Goal: Transaction & Acquisition: Purchase product/service

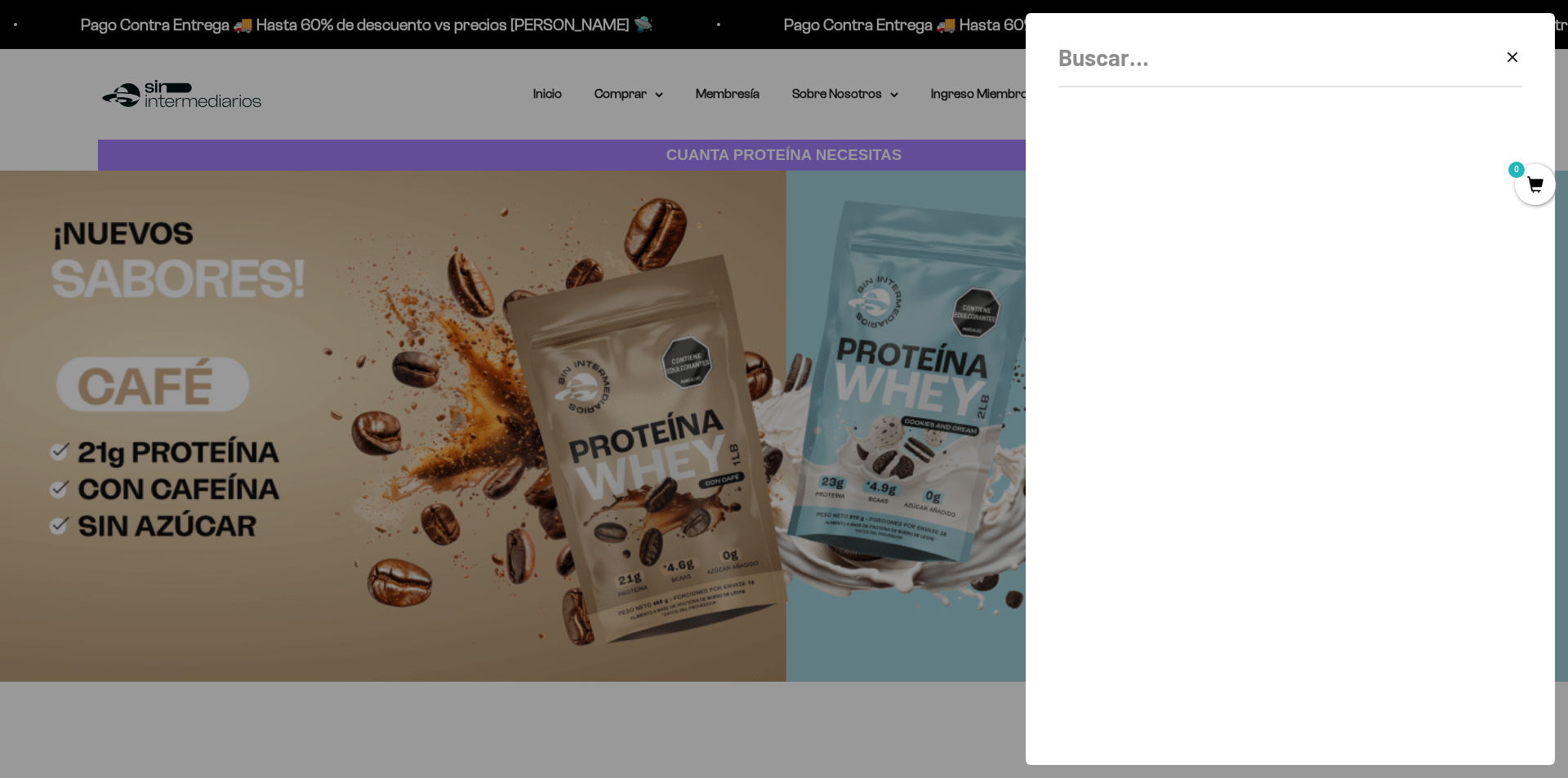
click at [1095, 63] on input "Buscar" at bounding box center [1249, 58] width 381 height 37
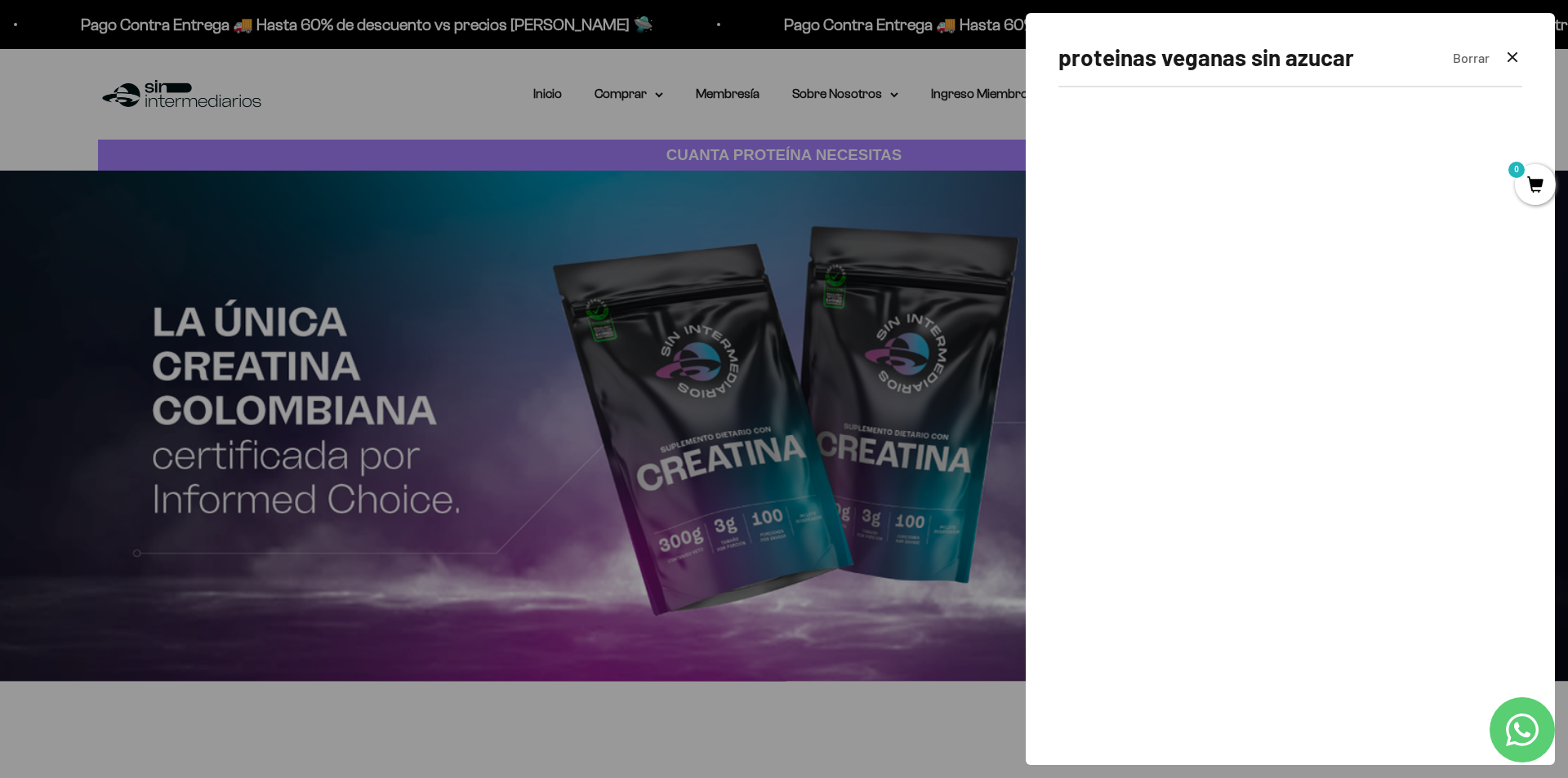
type input "proteinas veganas sin azucar"
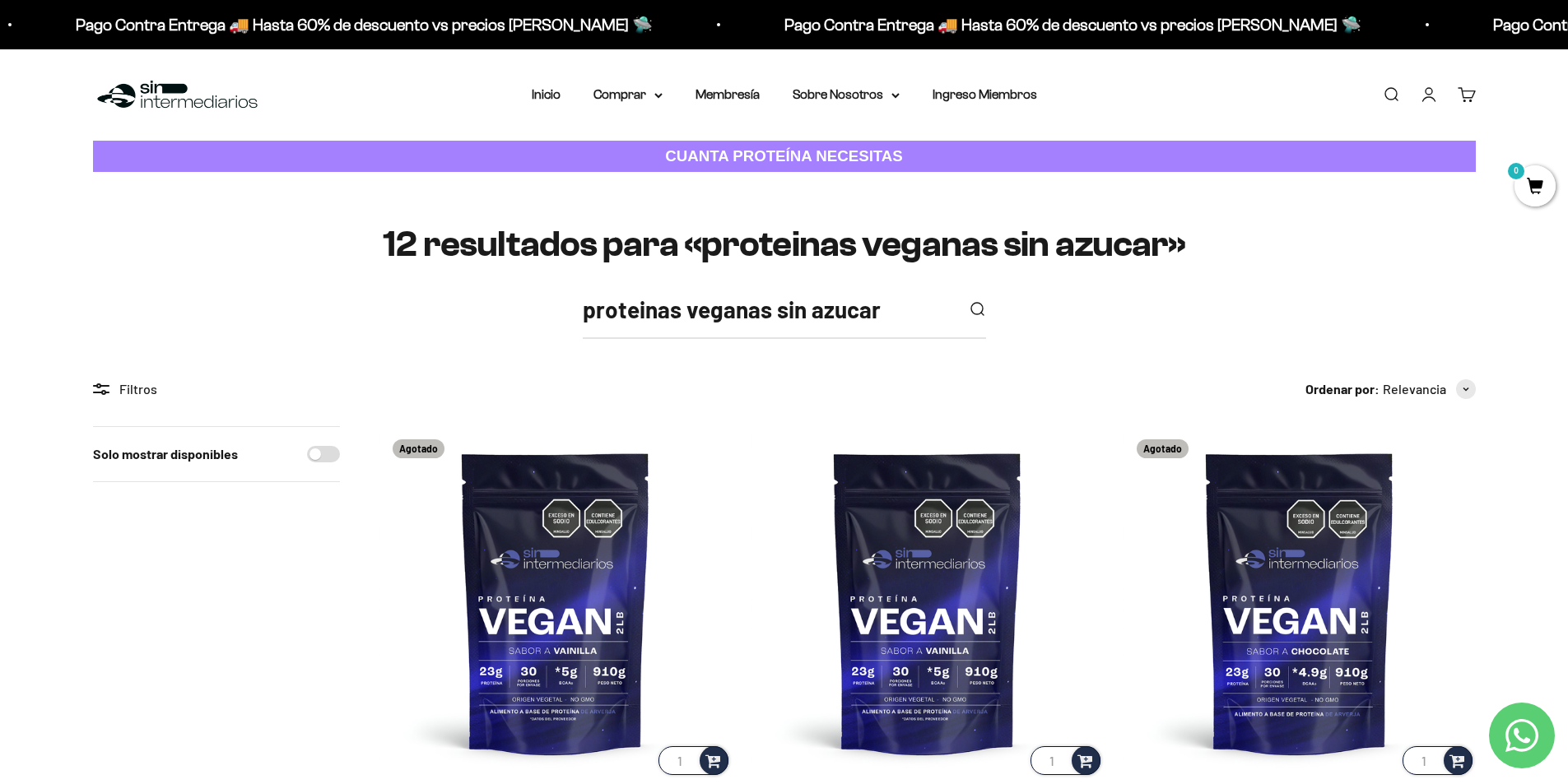
click at [1385, 94] on link "Buscar" at bounding box center [1390, 95] width 18 height 18
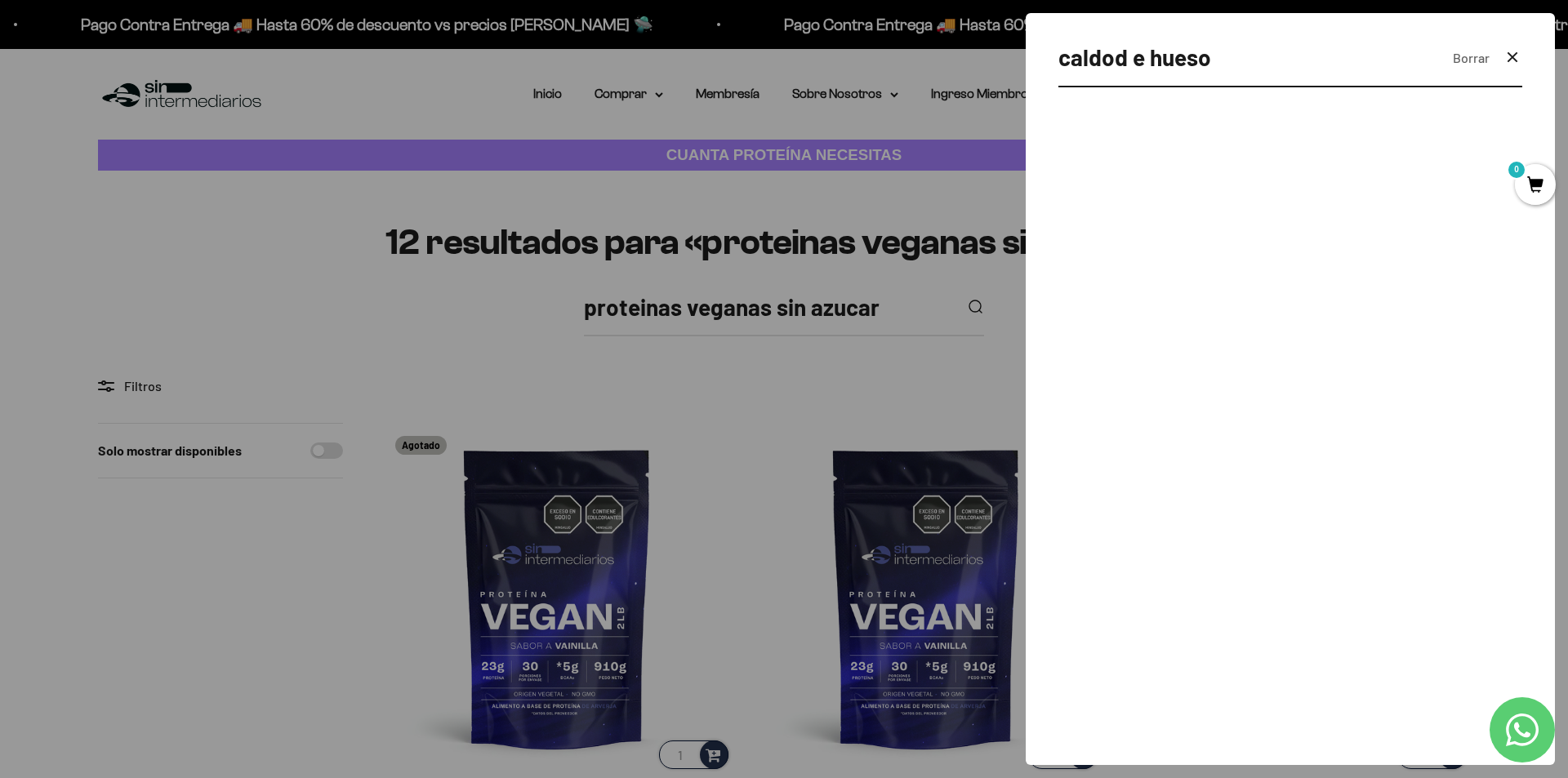
type input "caldod e hueso"
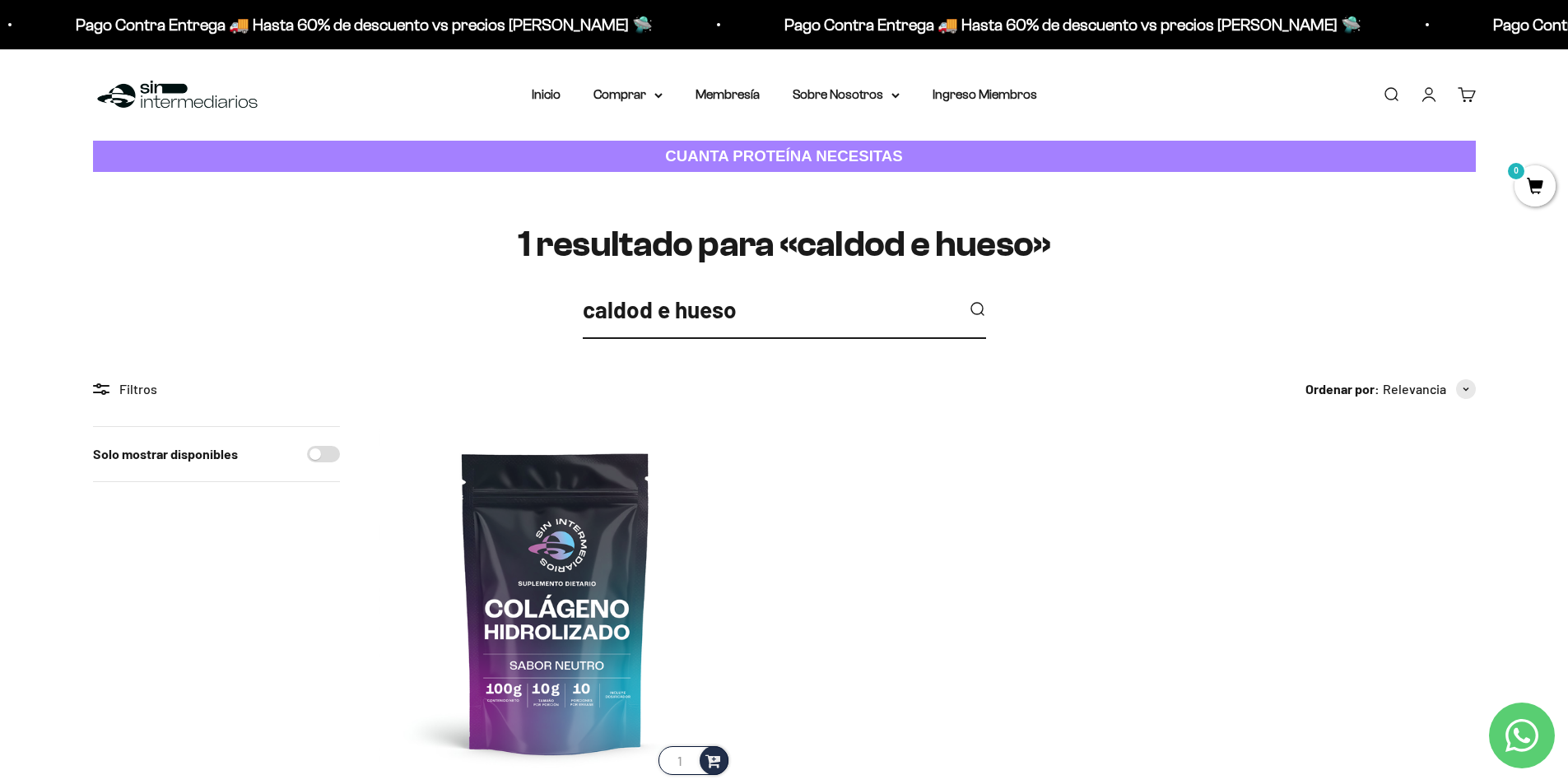
drag, startPoint x: 741, startPoint y: 314, endPoint x: 539, endPoint y: 314, distance: 202.0
click at [547, 309] on div "caldod e hueso" at bounding box center [784, 315] width 1382 height 49
type input "hueso"
click at [968, 300] on button "submit" at bounding box center [977, 309] width 18 height 18
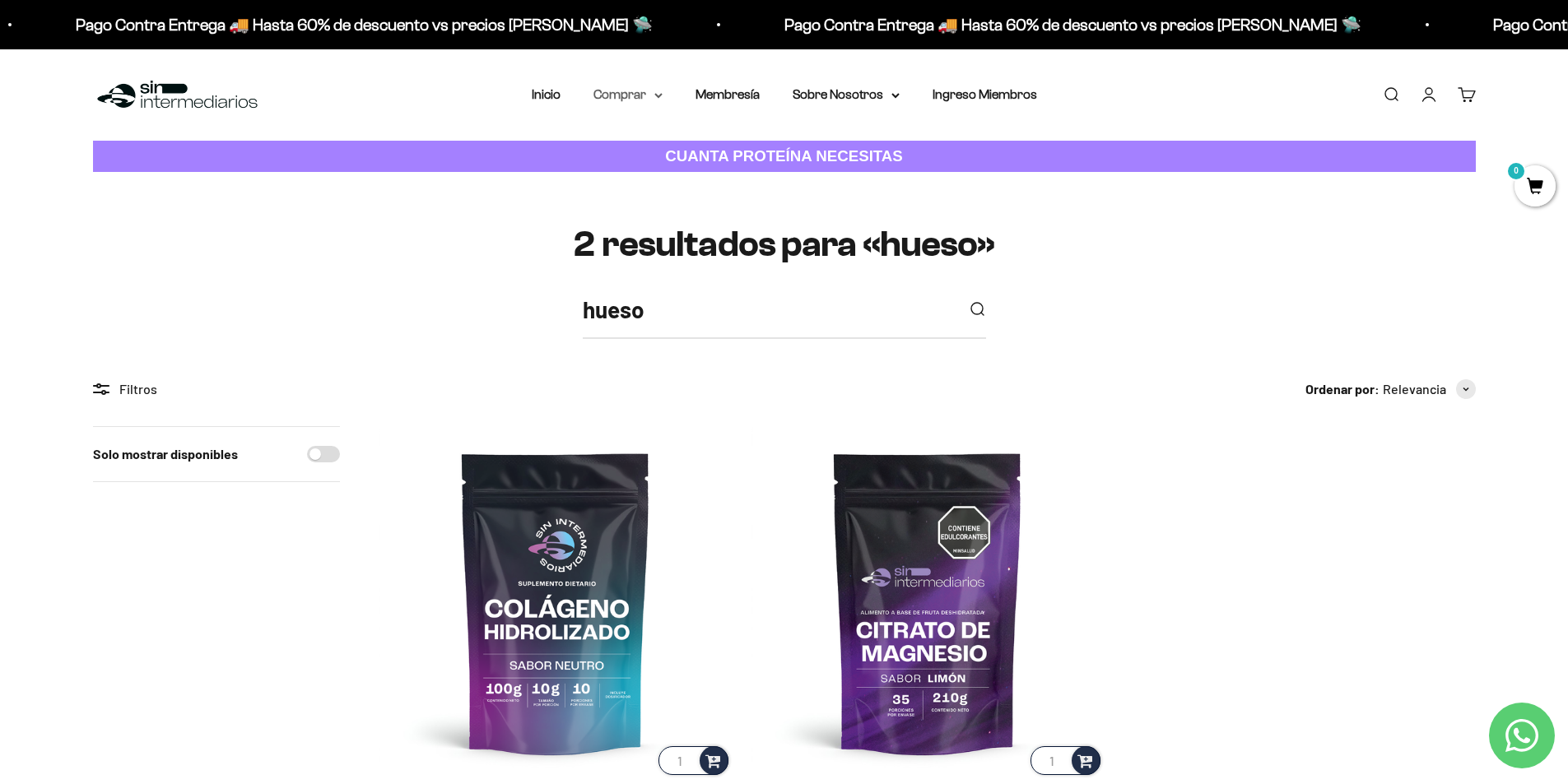
click at [655, 93] on icon at bounding box center [659, 95] width 8 height 6
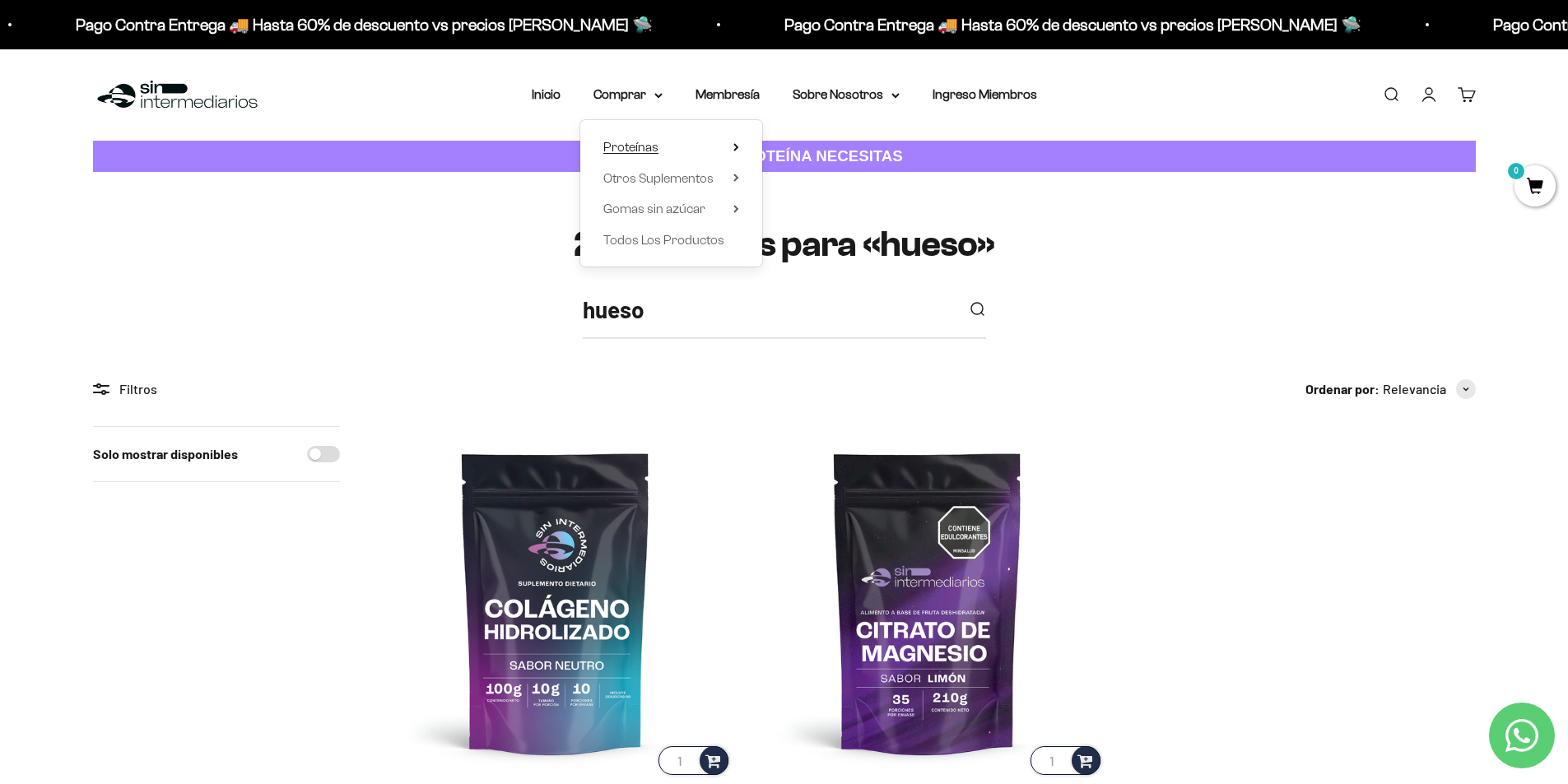
click at [731, 140] on summary "Proteínas" at bounding box center [671, 148] width 136 height 22
click at [820, 144] on span "Ver Todos" at bounding box center [813, 147] width 57 height 14
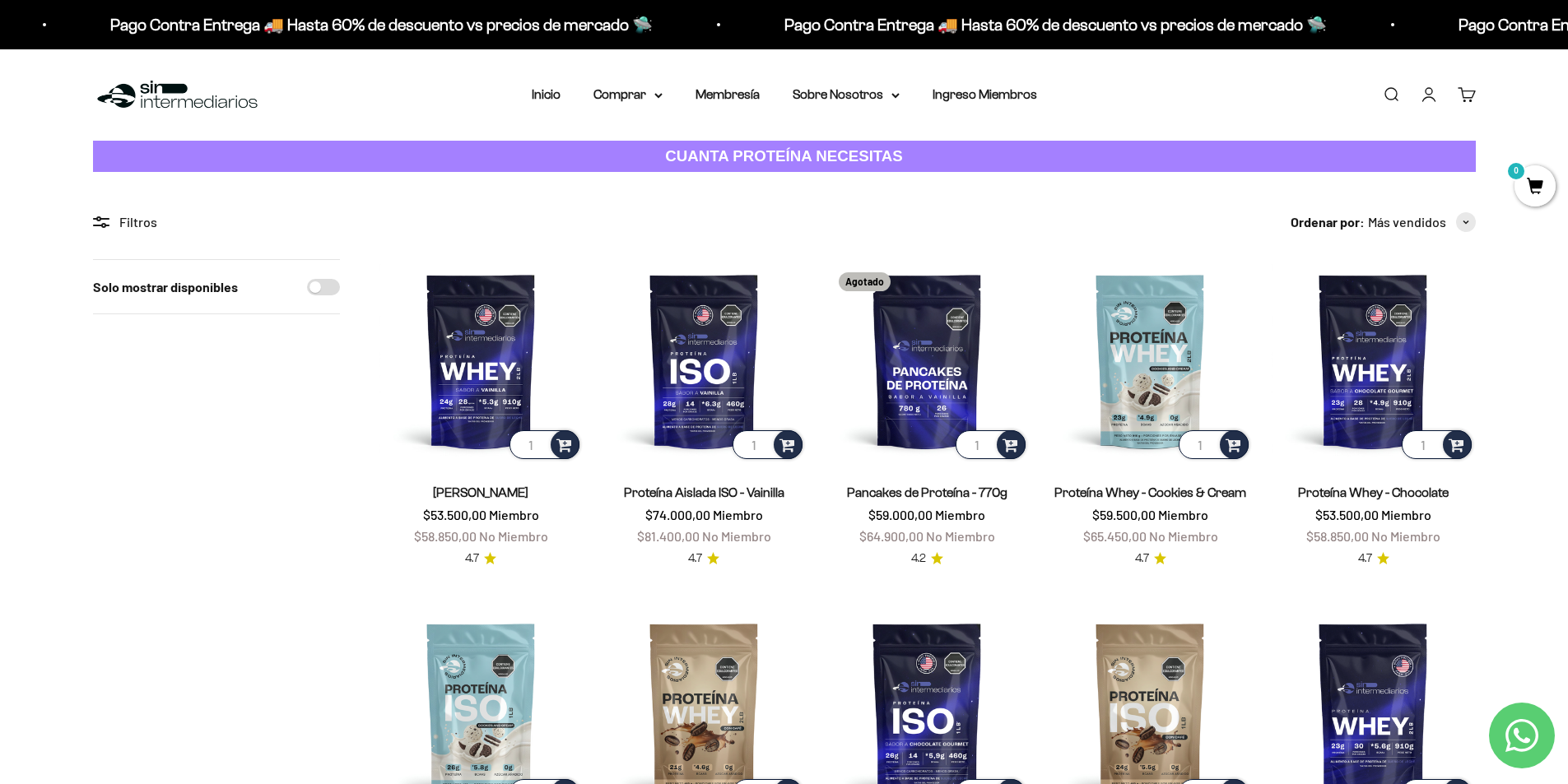
click at [1390, 96] on link "Buscar" at bounding box center [1390, 95] width 18 height 18
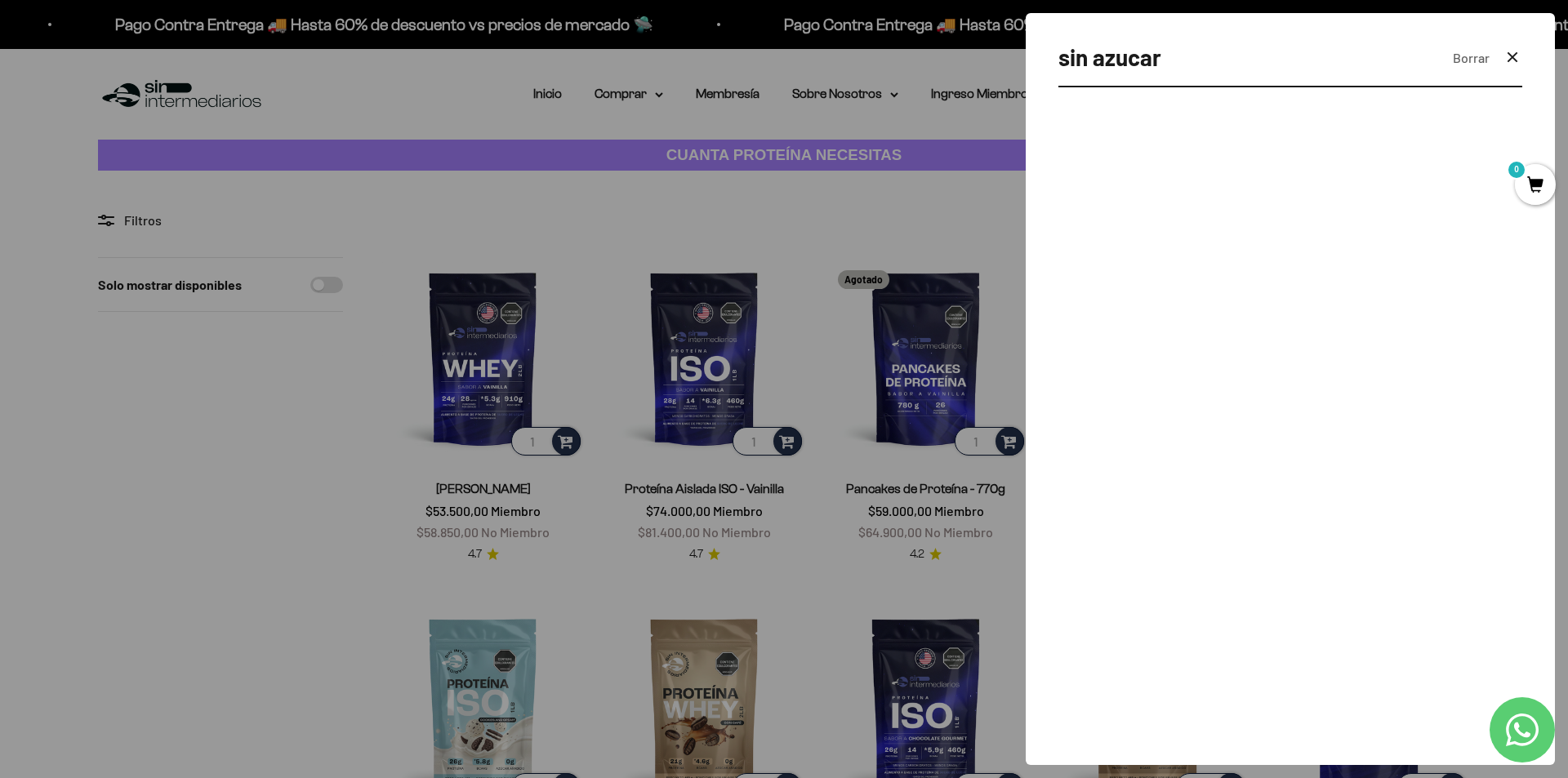
type input "sin azucar"
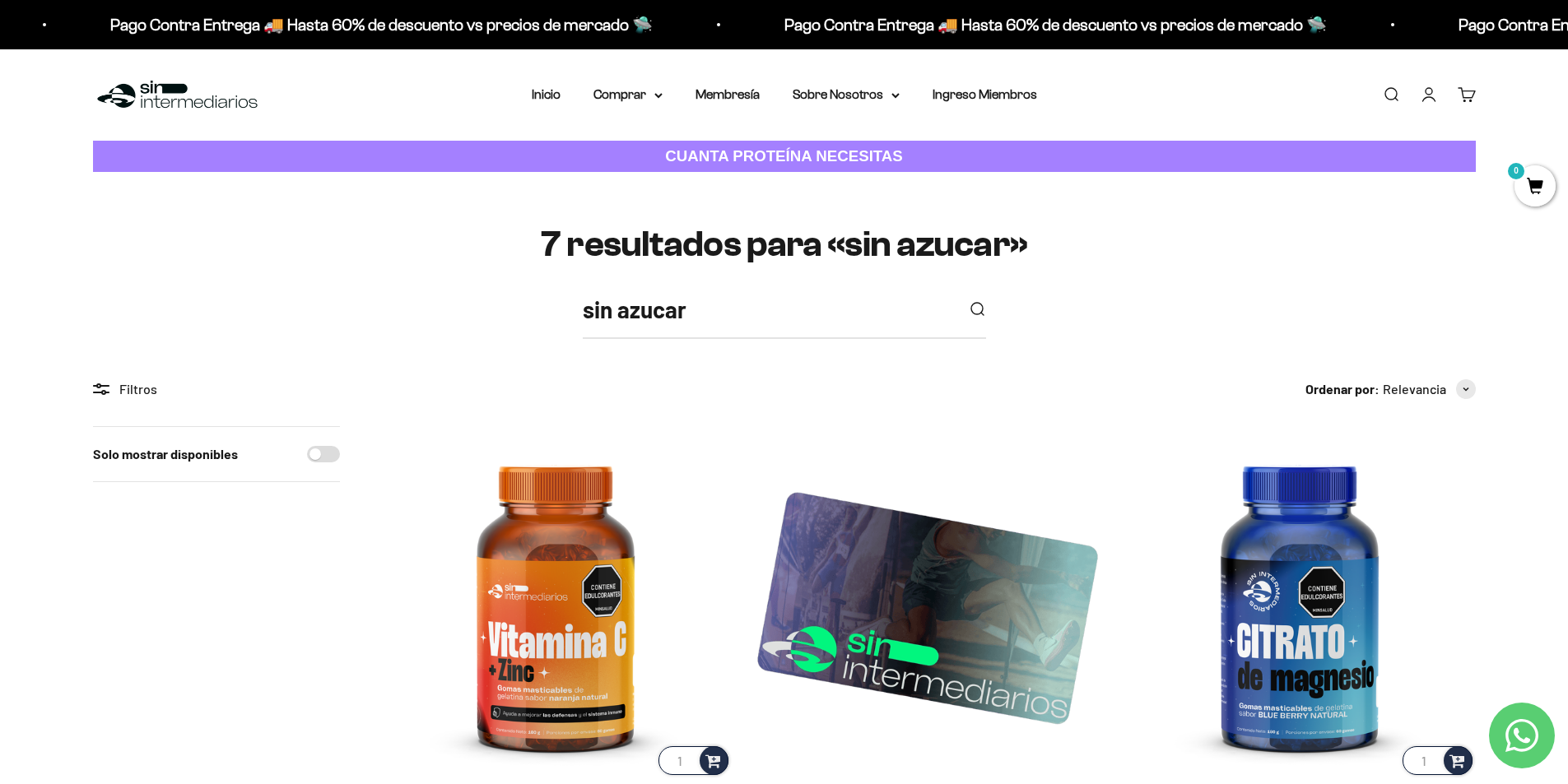
click at [1389, 94] on link "Buscar" at bounding box center [1390, 95] width 18 height 18
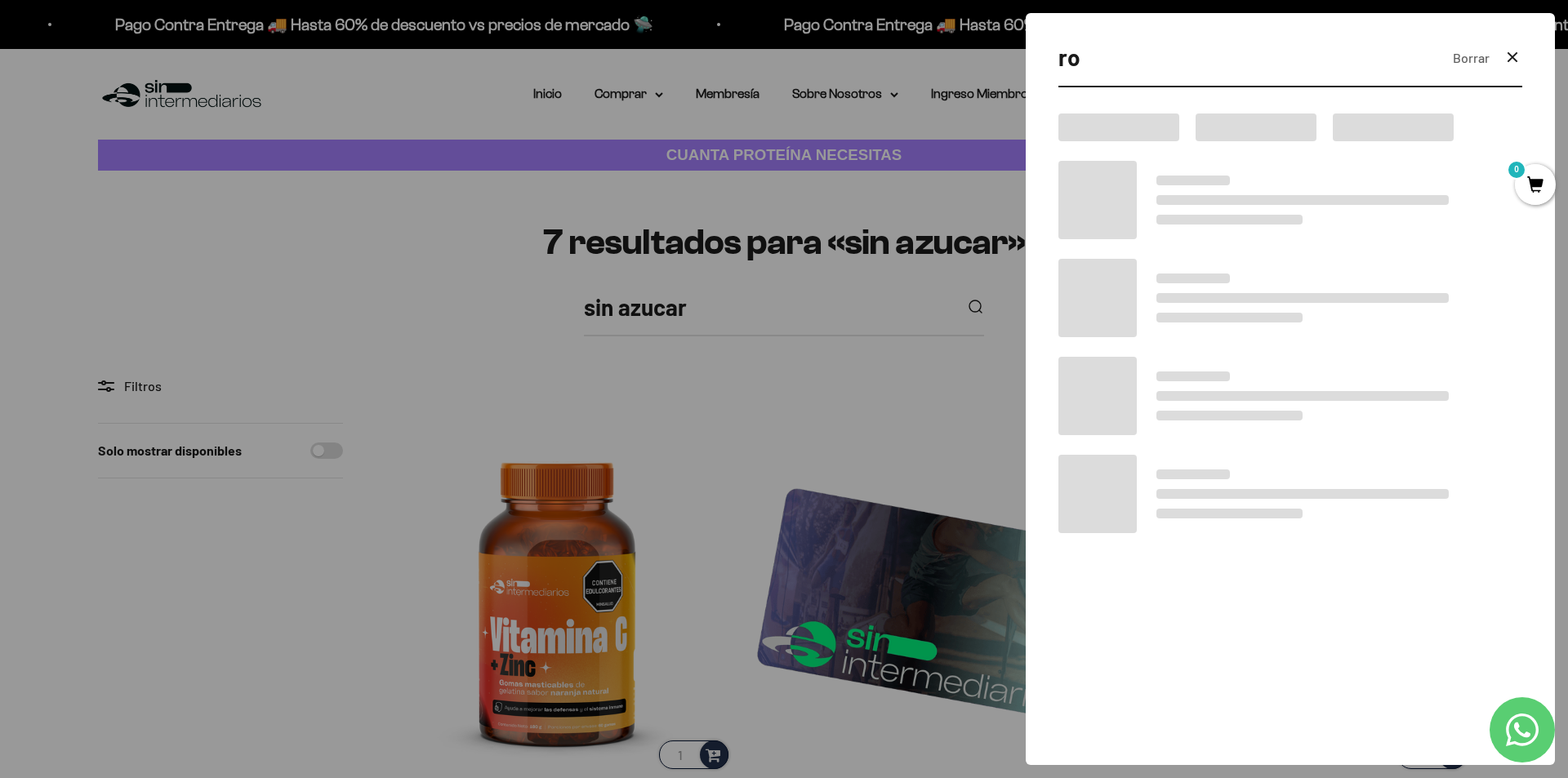
type input "r"
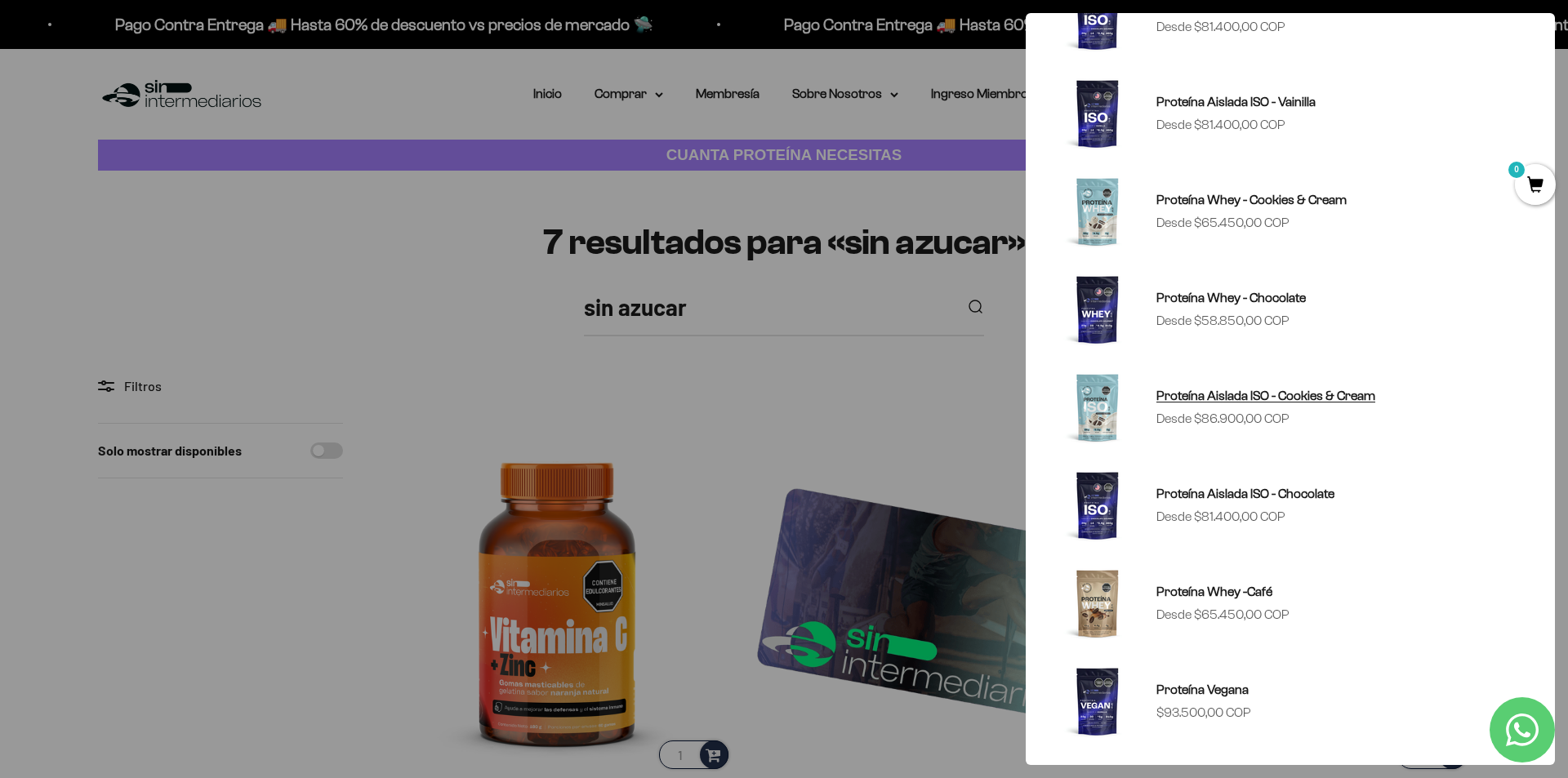
scroll to position [386, 0]
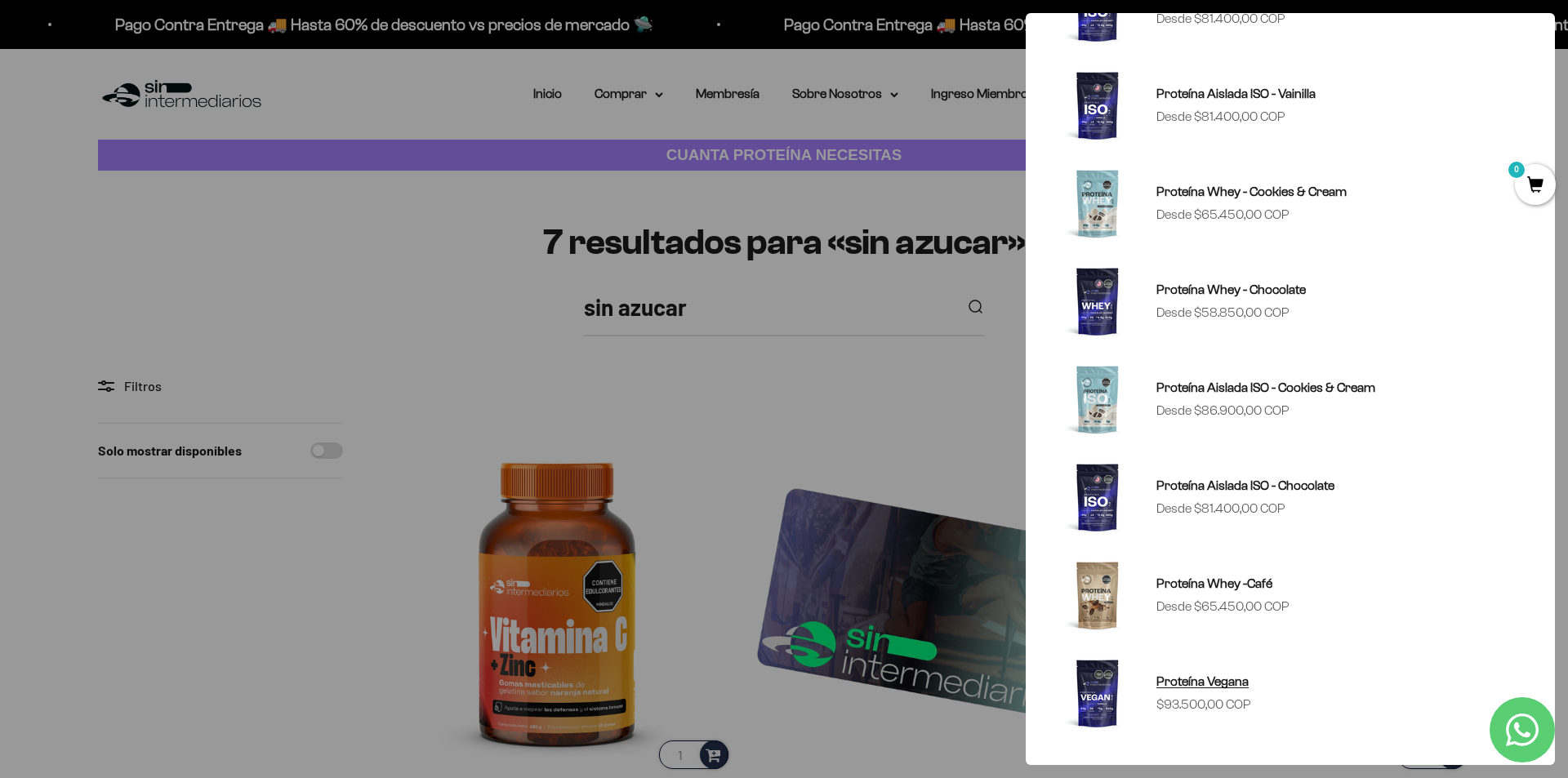
type input "proteina"
click at [1184, 677] on span "Proteína Vegana" at bounding box center [1203, 681] width 92 height 14
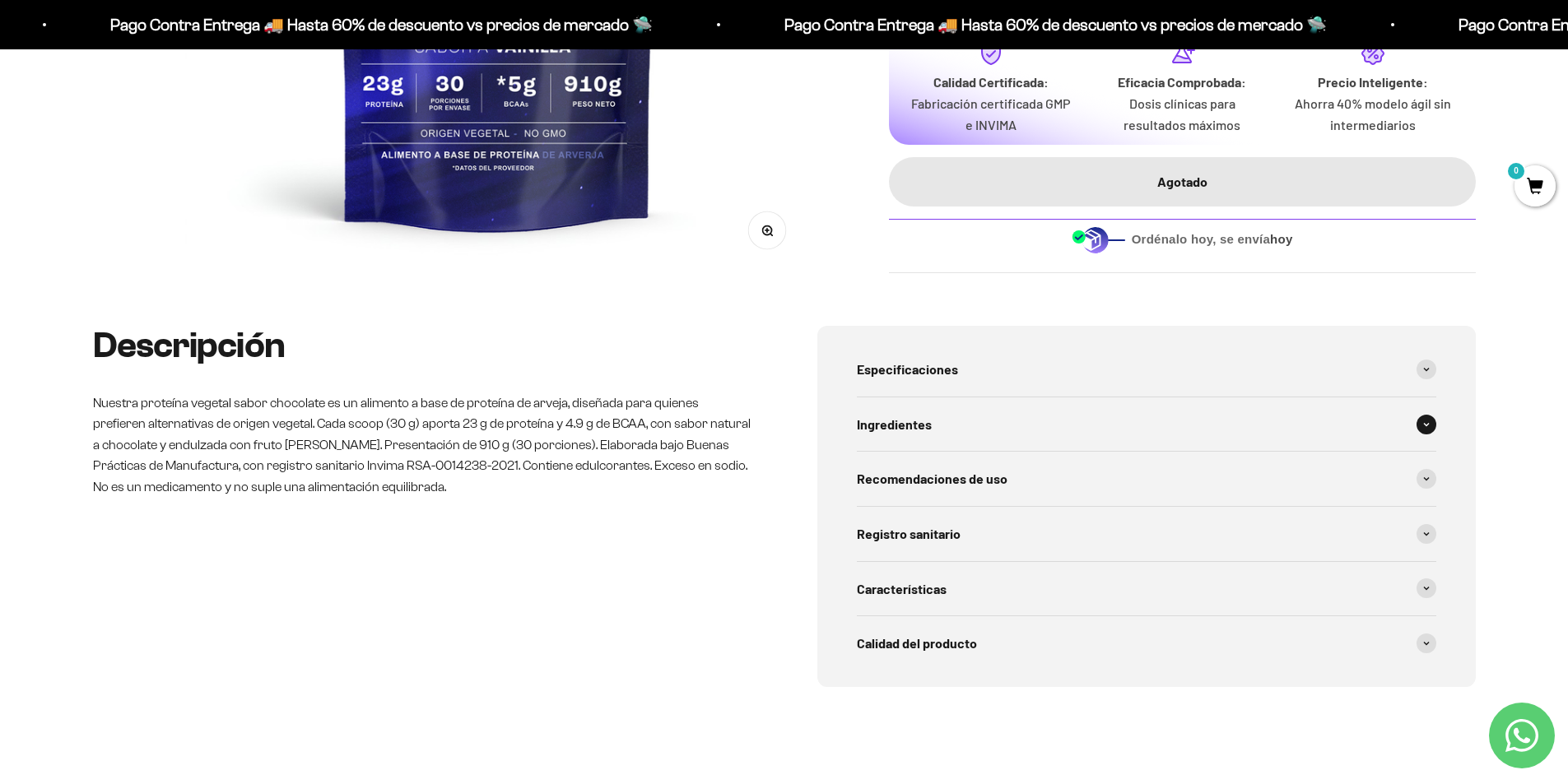
click at [933, 426] on div "Ingredientes" at bounding box center [1147, 424] width 579 height 54
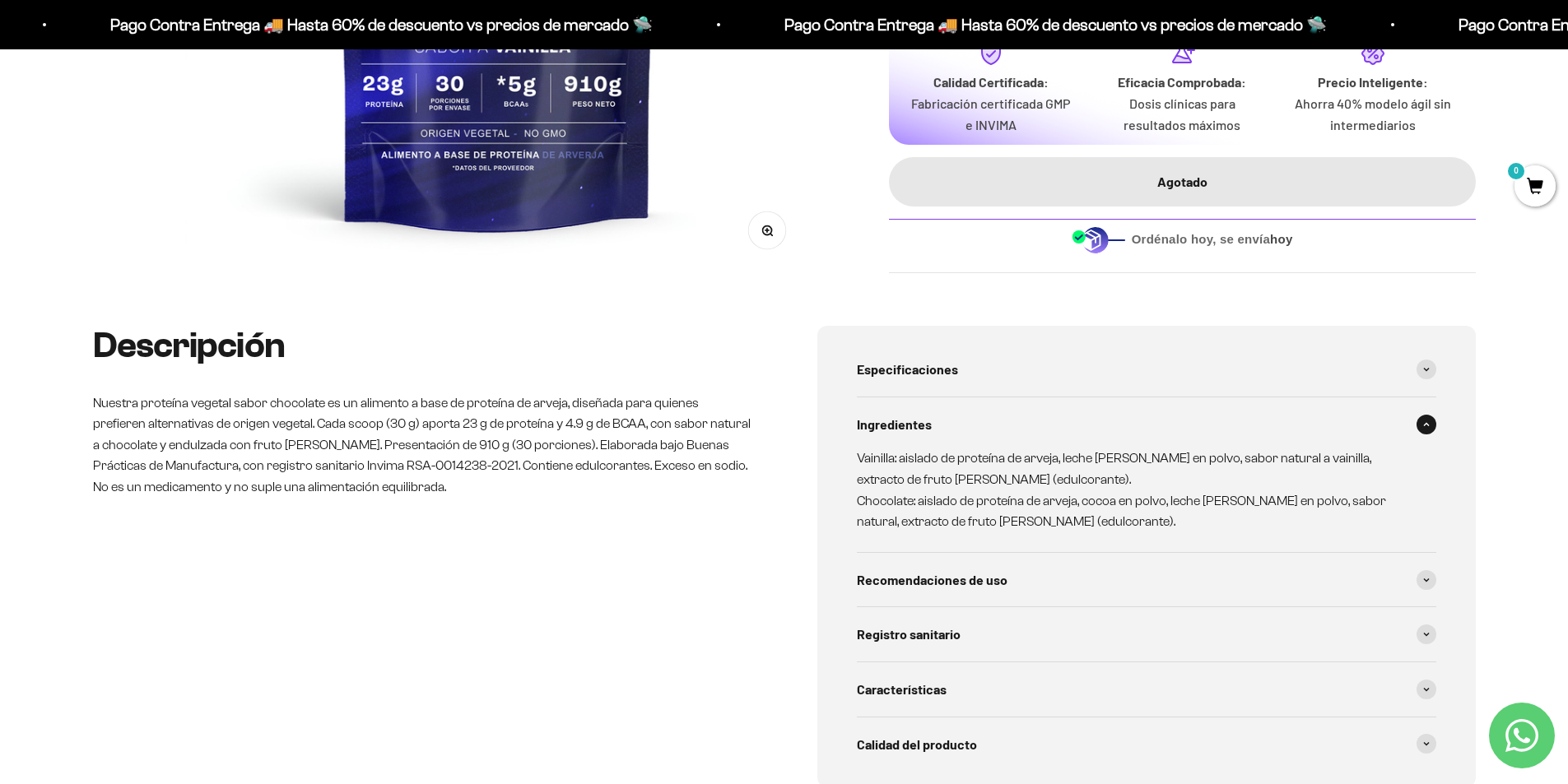
scroll to position [659, 0]
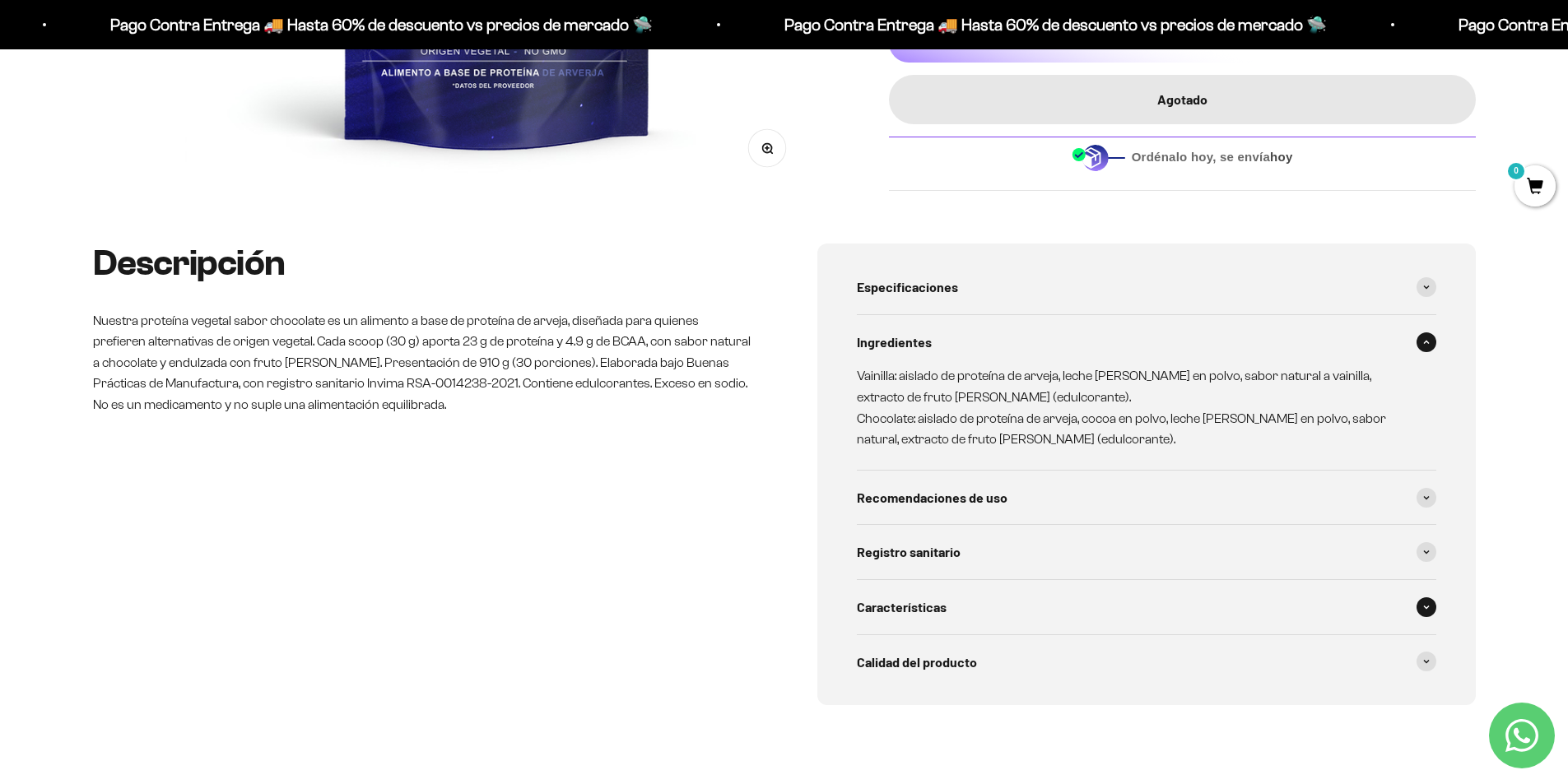
click at [944, 607] on span "Características" at bounding box center [902, 607] width 90 height 22
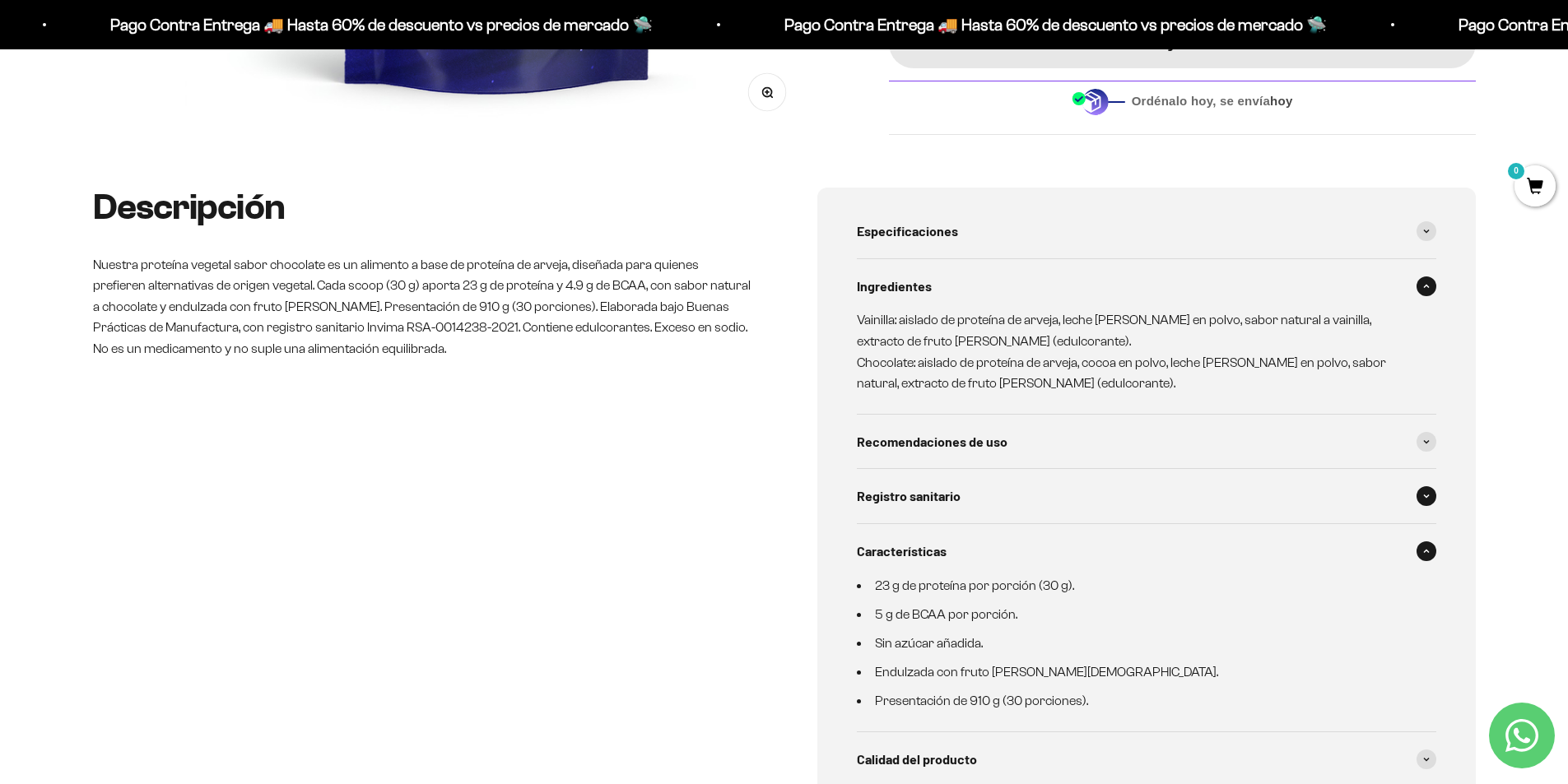
scroll to position [823, 0]
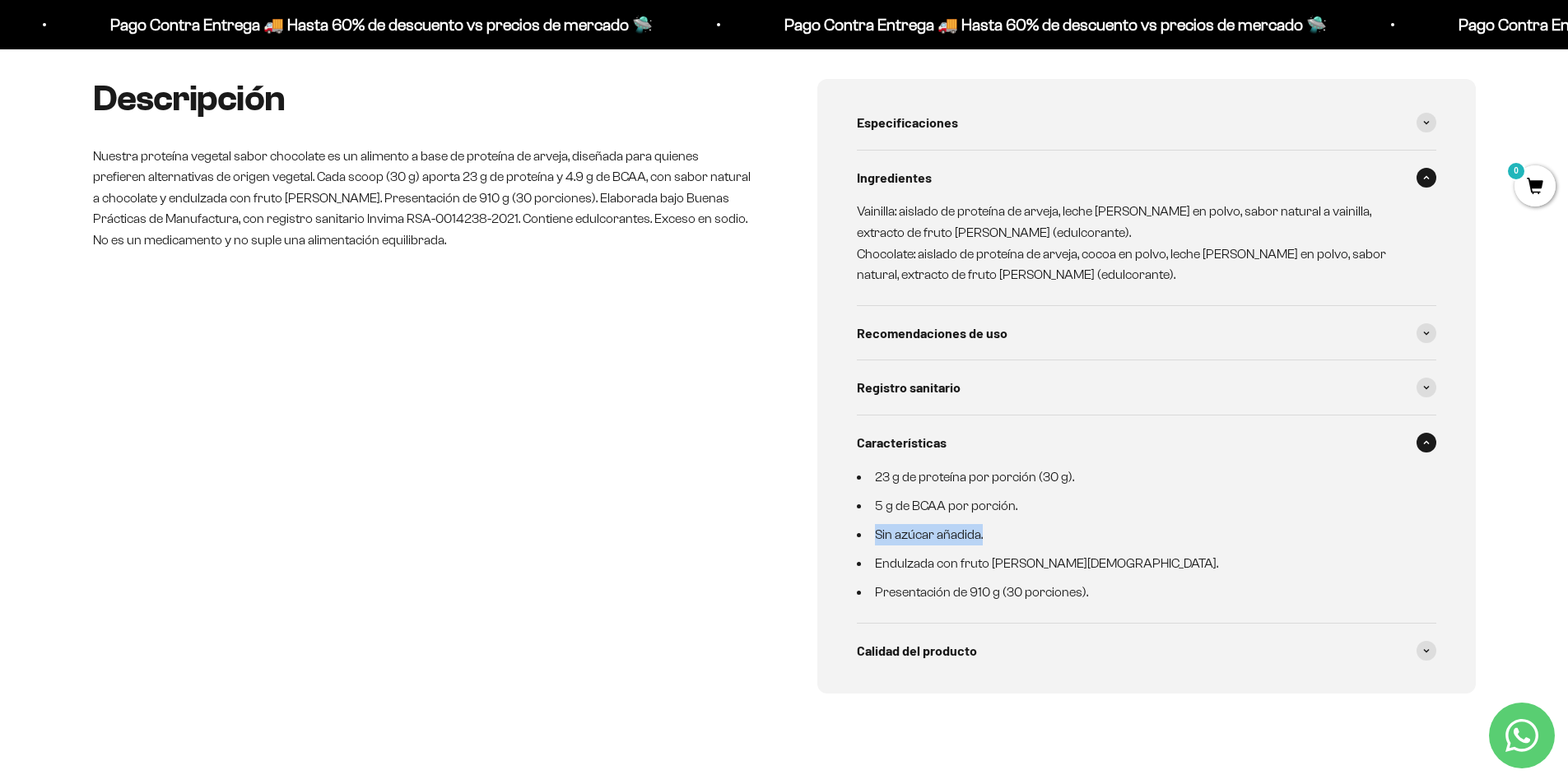
drag, startPoint x: 984, startPoint y: 540, endPoint x: 865, endPoint y: 538, distance: 119.0
click at [865, 538] on li "Sin azúcar añadida." at bounding box center [1137, 535] width 560 height 22
drag, startPoint x: 884, startPoint y: 565, endPoint x: 1093, endPoint y: 560, distance: 209.1
click at [1093, 560] on li "Endulzada con fruto del monje." at bounding box center [1137, 564] width 560 height 22
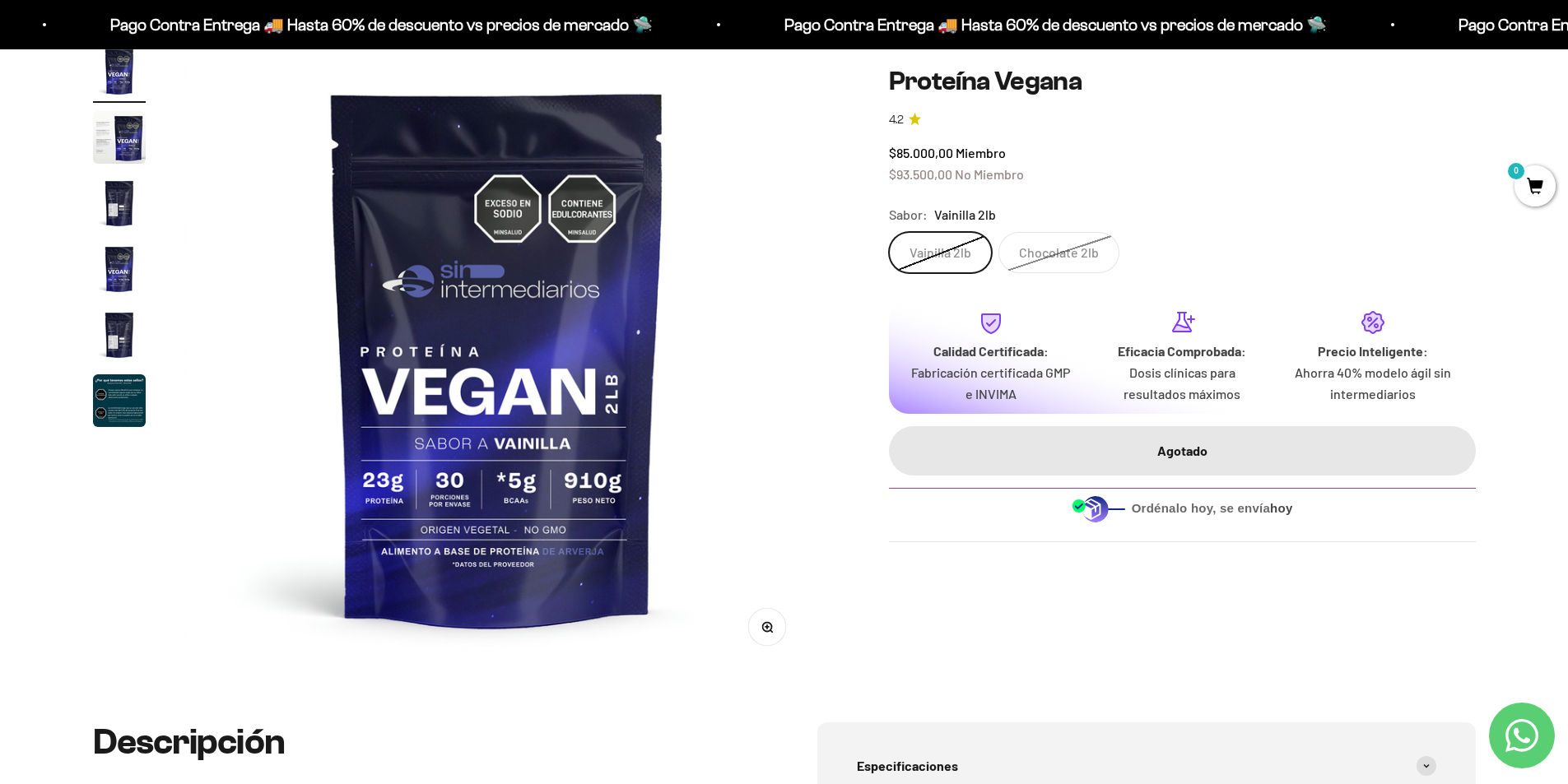
scroll to position [0, 0]
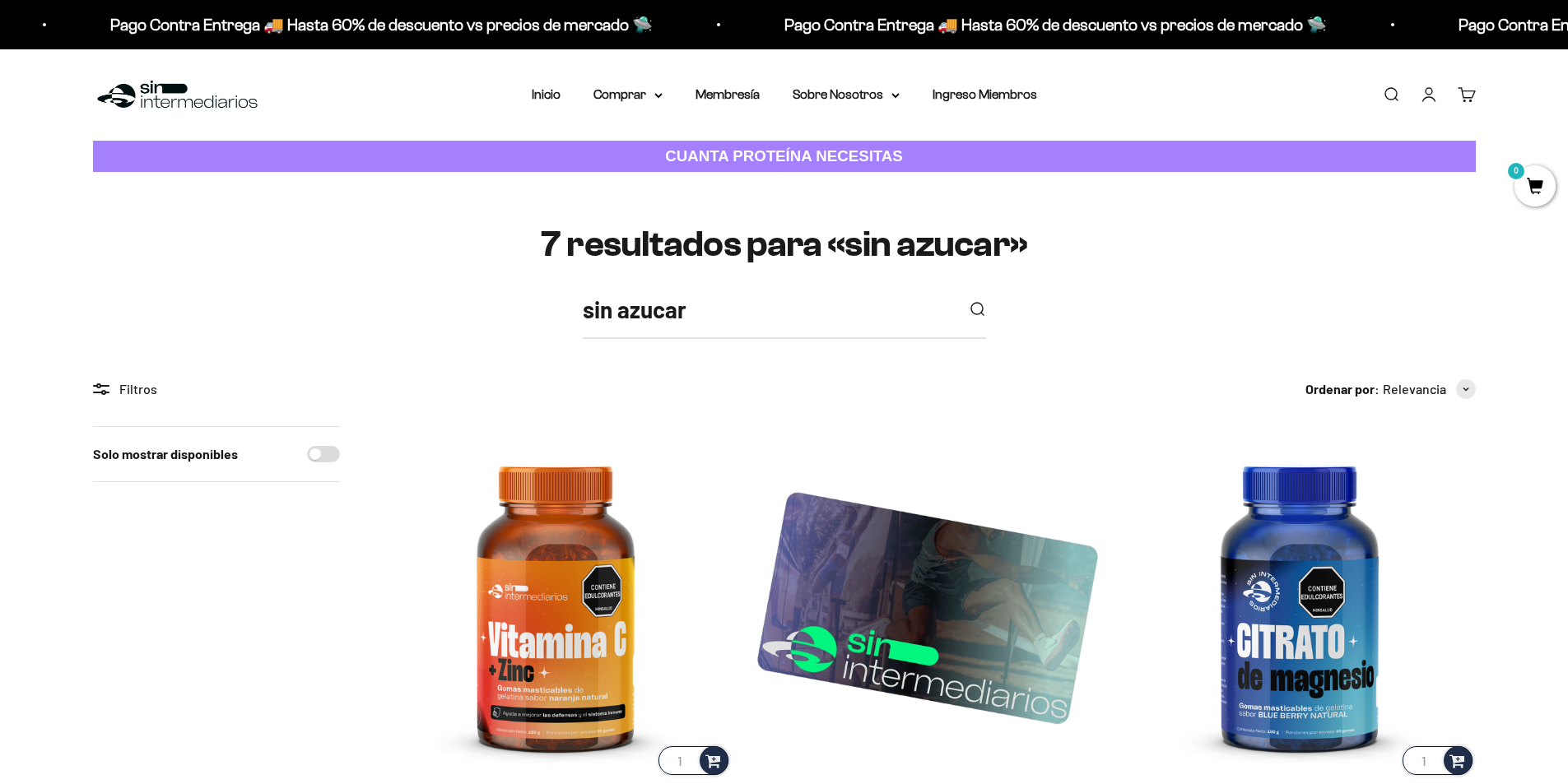
click at [1395, 90] on link "Buscar" at bounding box center [1390, 95] width 18 height 18
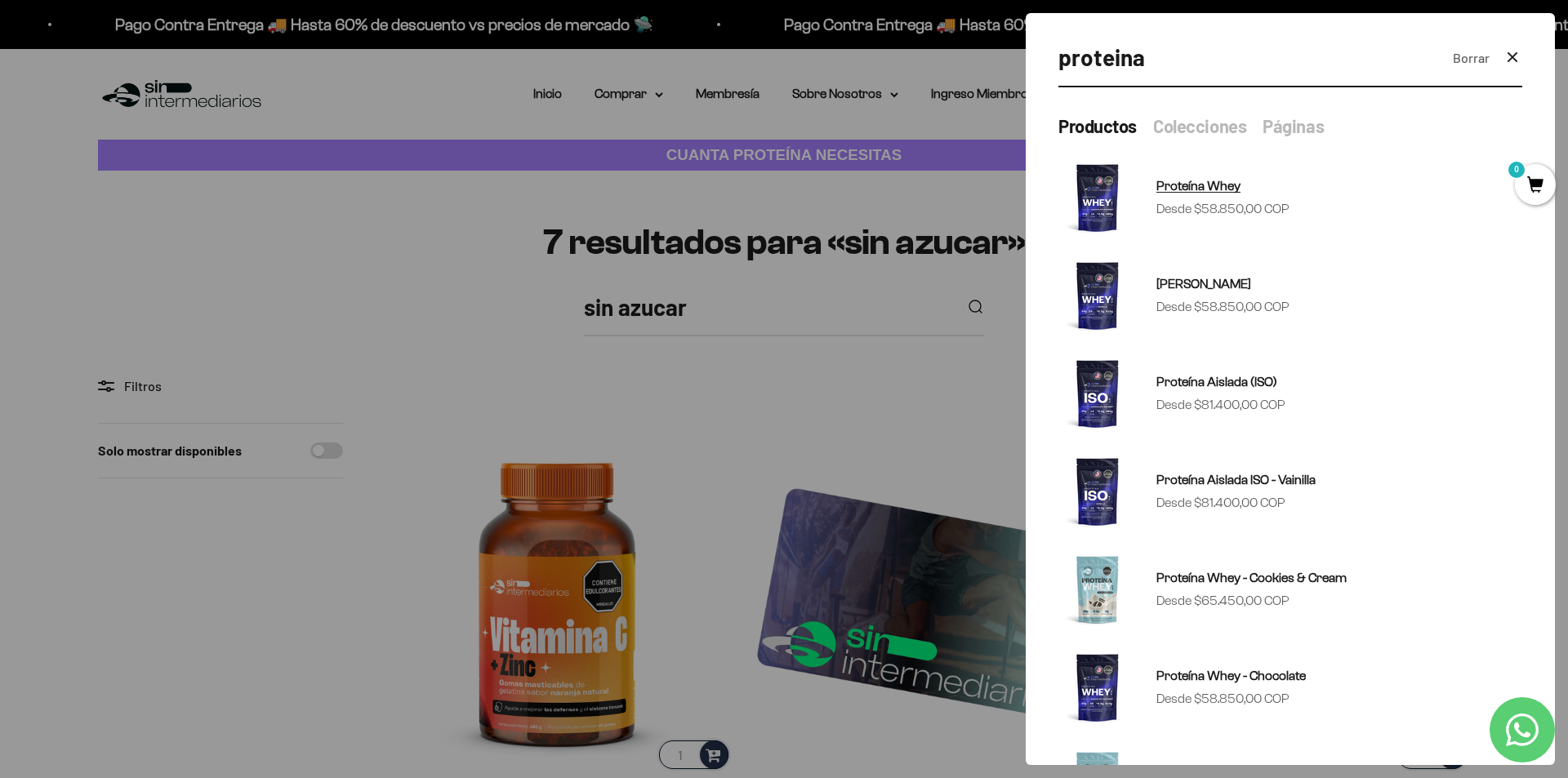
type input "proteina"
click at [1195, 201] on sale-price "Precio de oferta Desde $58.850,00 COP" at bounding box center [1224, 209] width 133 height 21
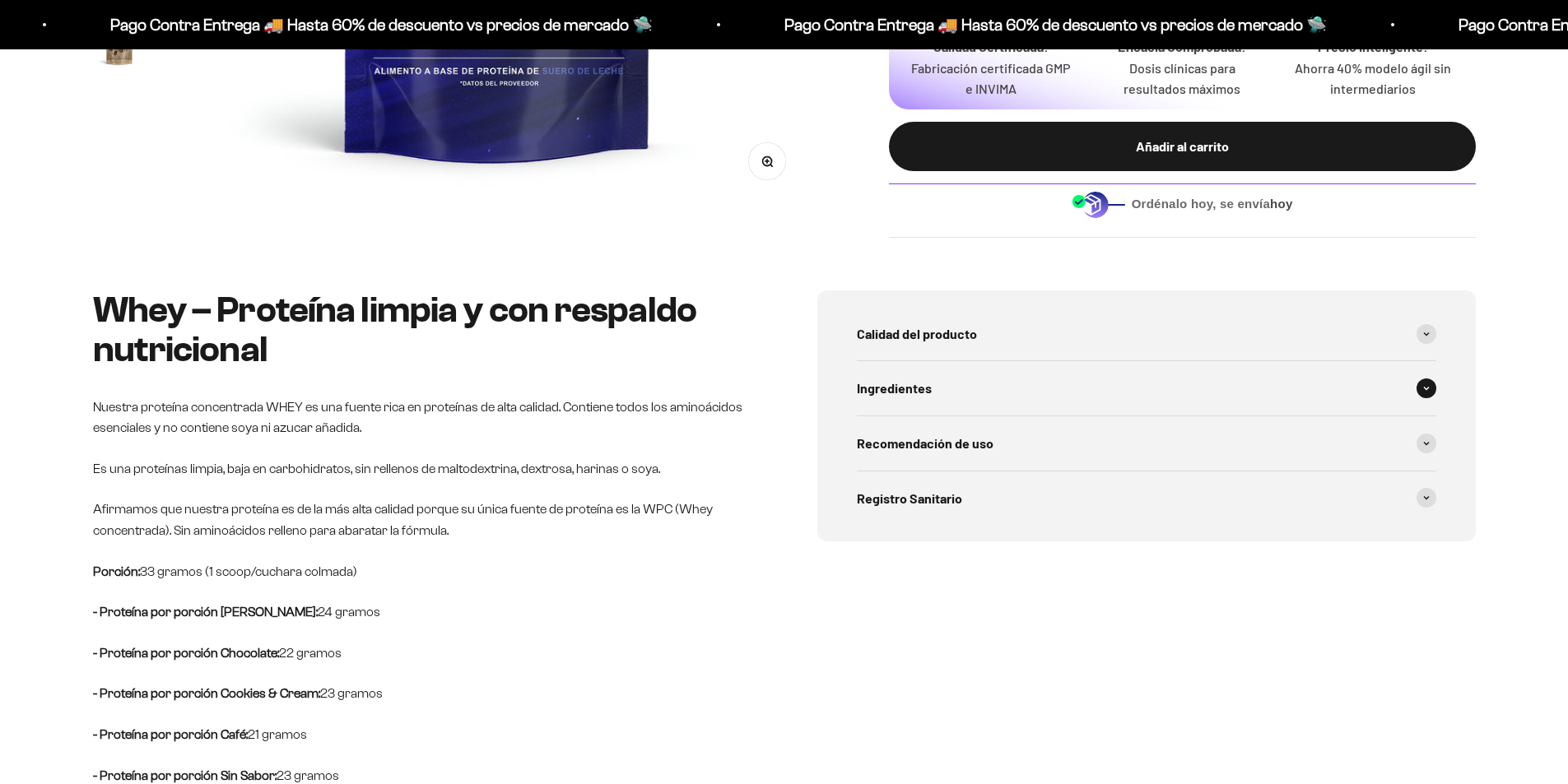
scroll to position [659, 0]
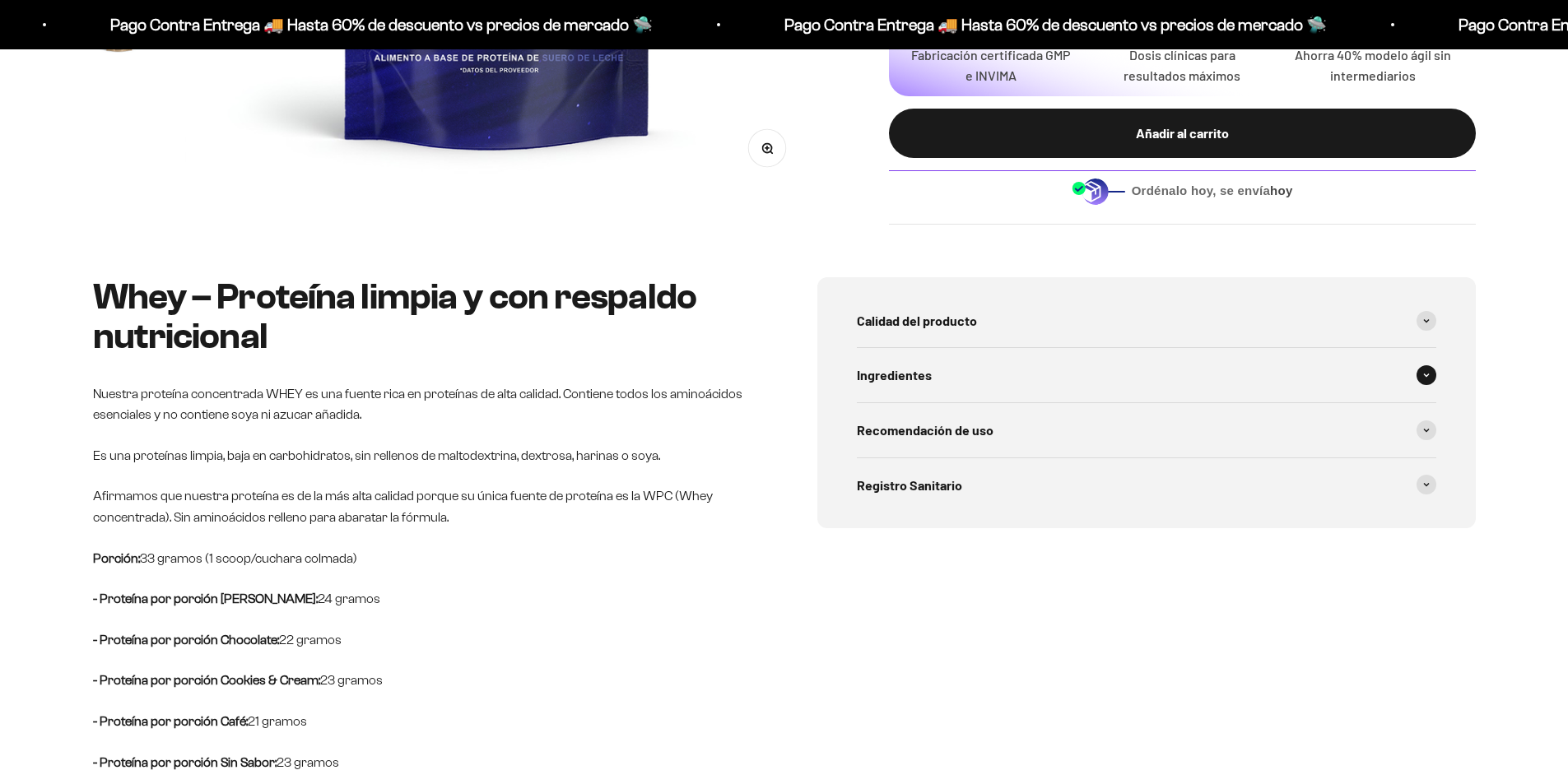
click at [908, 373] on span "Ingredientes" at bounding box center [894, 375] width 75 height 22
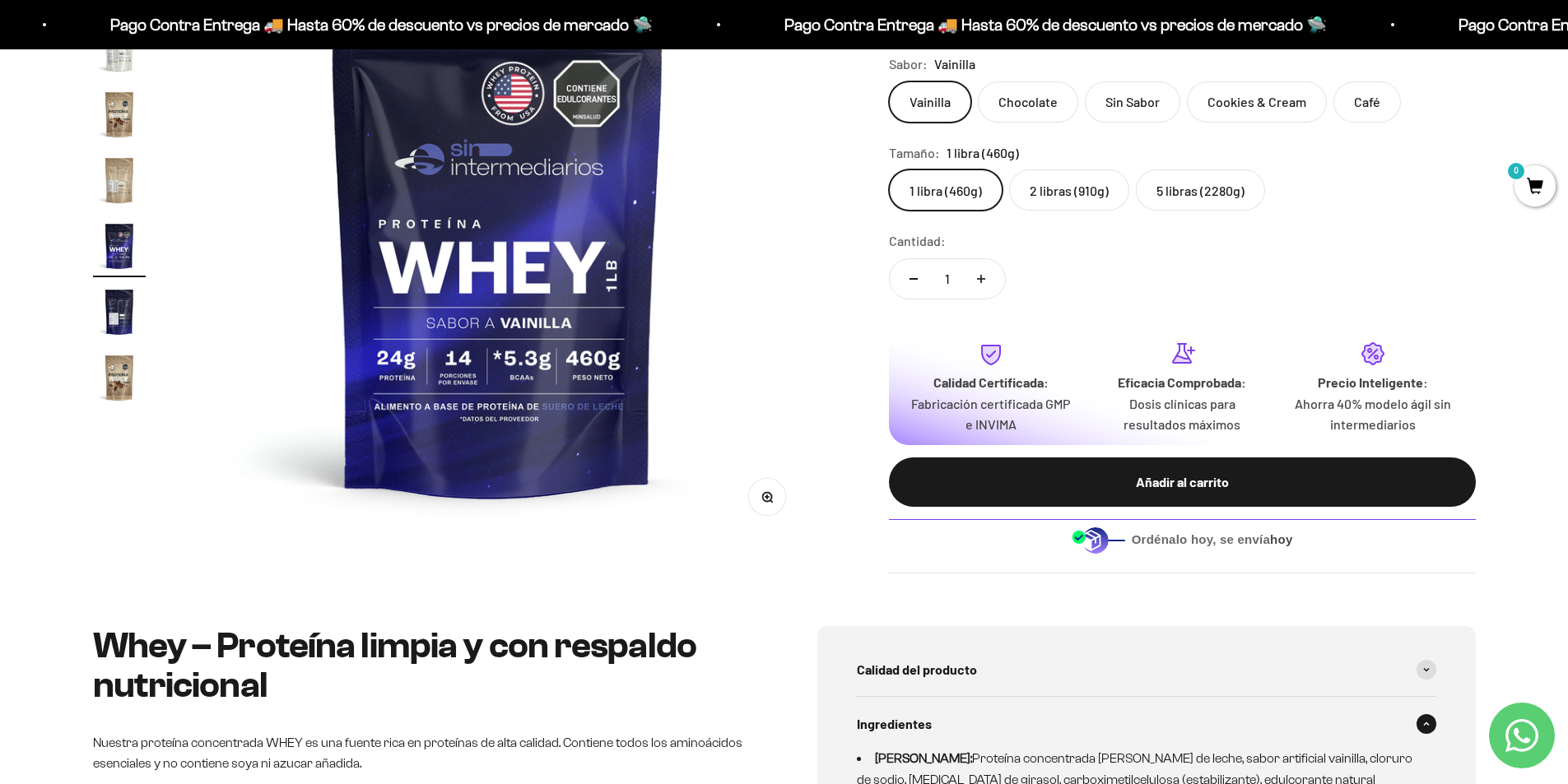
scroll to position [82, 0]
